Goal: Find specific page/section: Find specific page/section

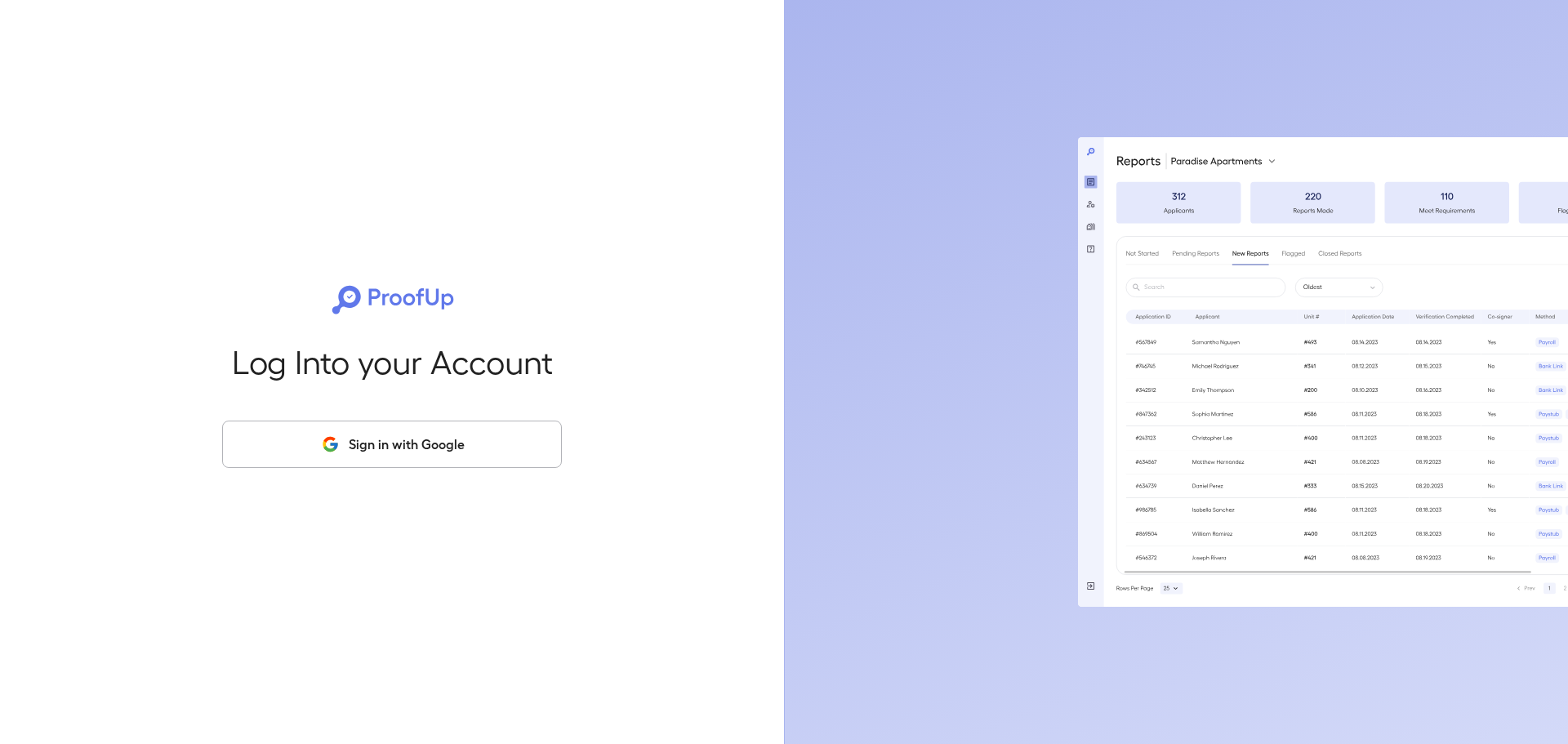
click at [487, 437] on button "Sign in with Google" at bounding box center [392, 445] width 339 height 48
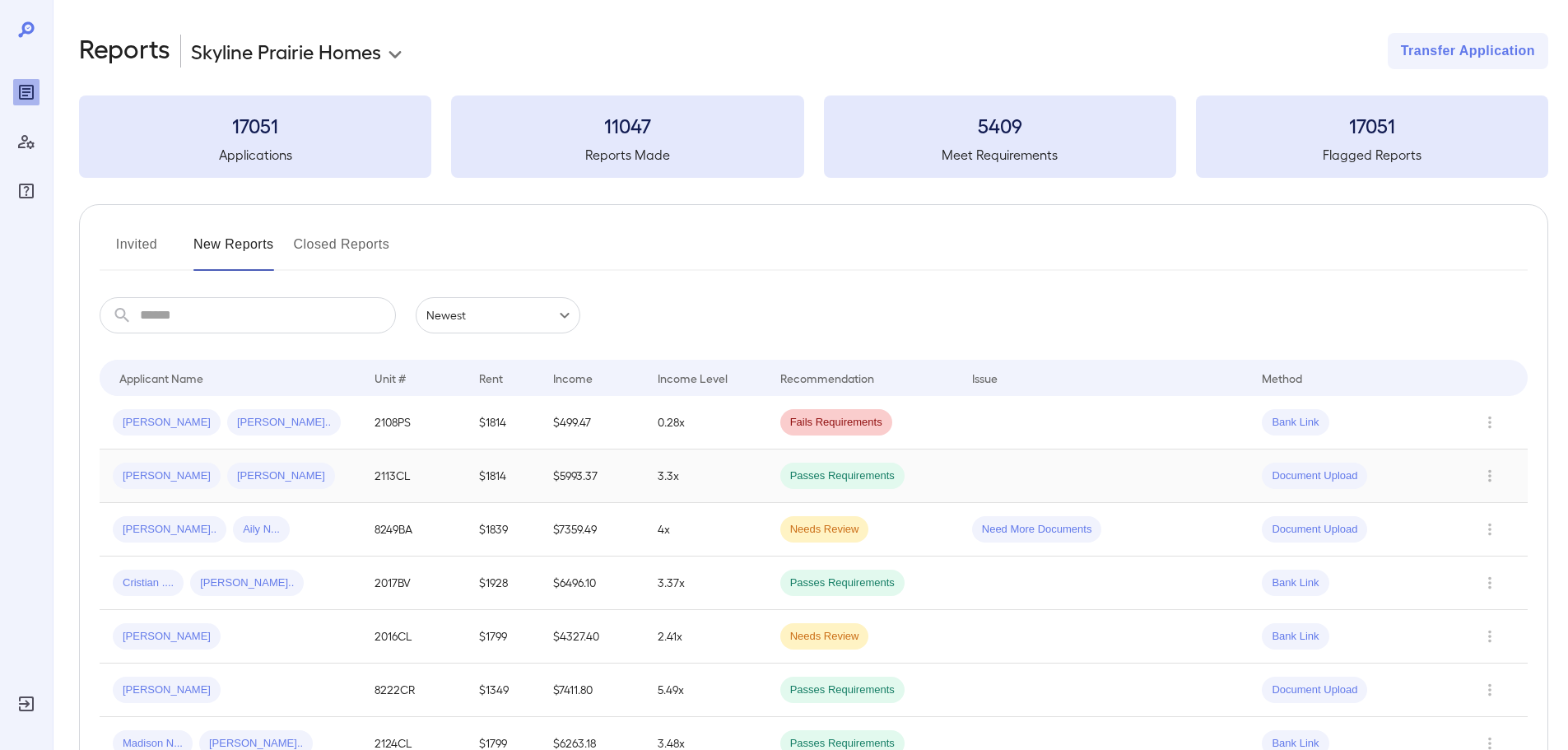
click at [295, 475] on div "[PERSON_NAME] [PERSON_NAME]" at bounding box center [230, 476] width 235 height 26
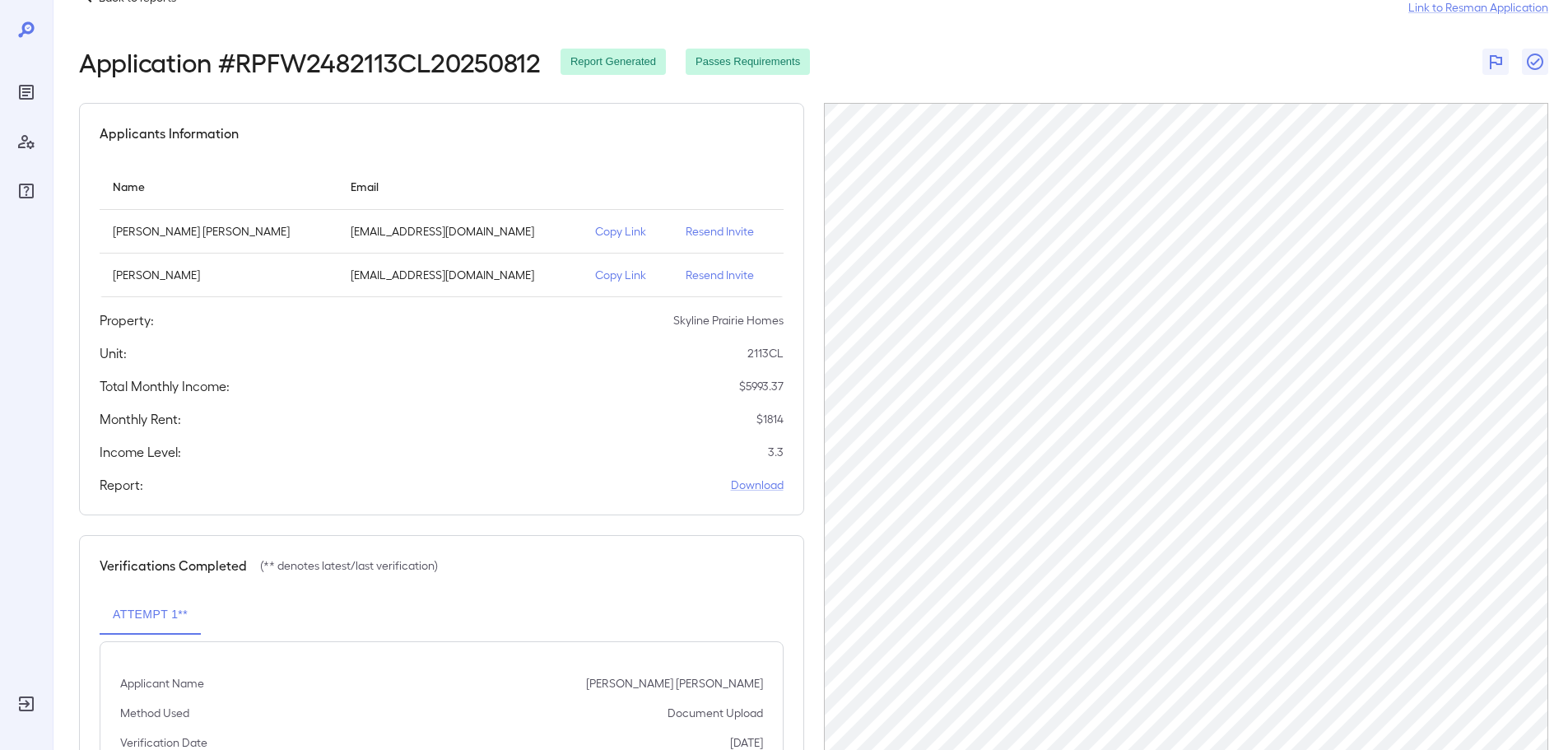
scroll to position [44, 0]
